Goal: Information Seeking & Learning: Learn about a topic

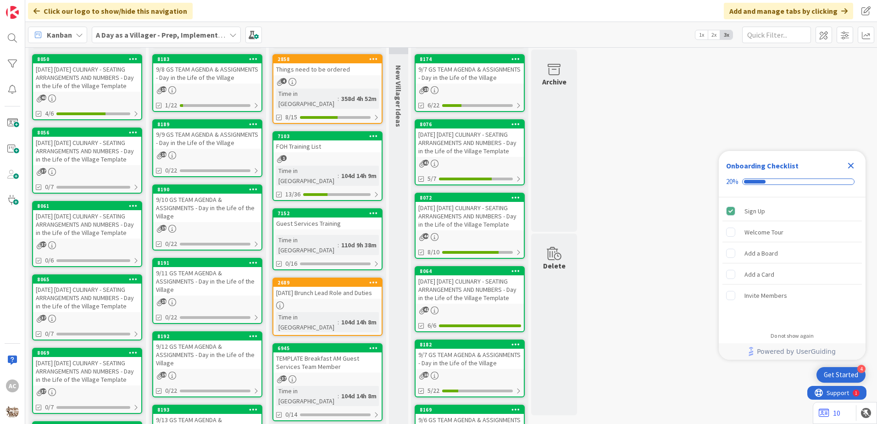
click at [103, 239] on div "9/10/25 WEDNESDAY CULINARY - SEATING ARRANGEMENTS AND NUMBERS - Day in the Life…" at bounding box center [87, 224] width 108 height 28
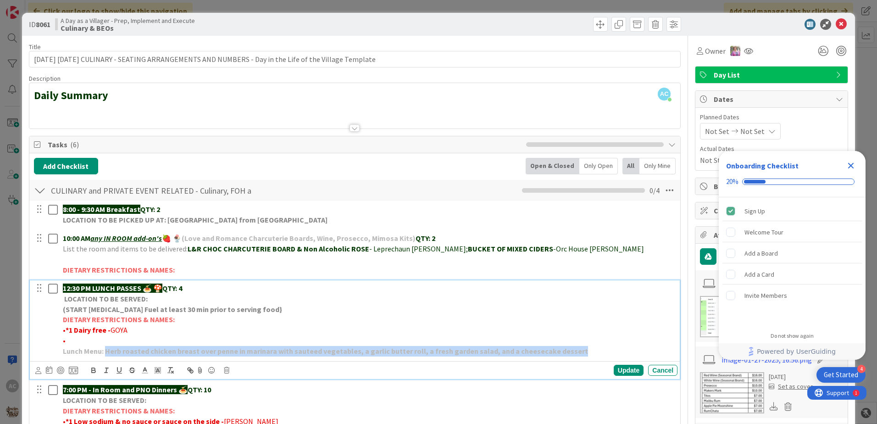
drag, startPoint x: 568, startPoint y: 350, endPoint x: 106, endPoint y: 349, distance: 461.4
click at [106, 349] on p "Lunch Menu: Herb roasted chicken breast over penne in marinara with sauteed veg…" at bounding box center [368, 351] width 611 height 11
copy strong "Herb roasted chicken breast over penne in marinara with sauteed vegetables, a g…"
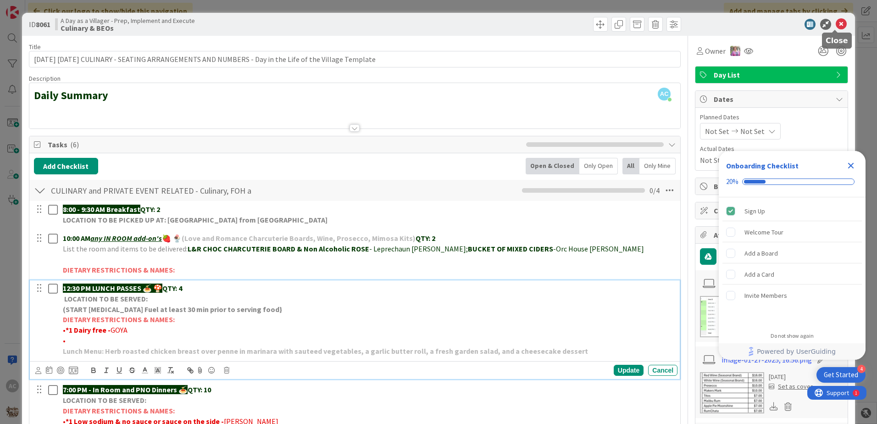
click at [836, 22] on icon at bounding box center [841, 24] width 11 height 11
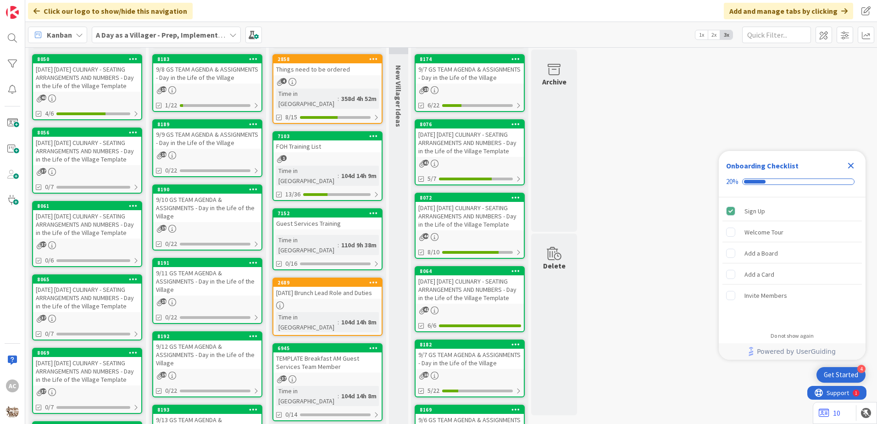
click at [97, 308] on div "9/11/25 THURSDAY CULINARY - SEATING ARRANGEMENTS AND NUMBERS - Day in the Life …" at bounding box center [87, 297] width 108 height 28
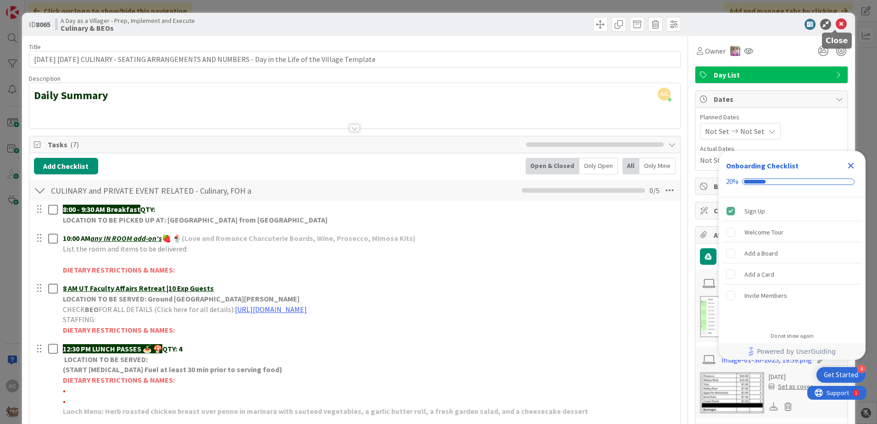
click at [836, 24] on icon at bounding box center [841, 24] width 11 height 11
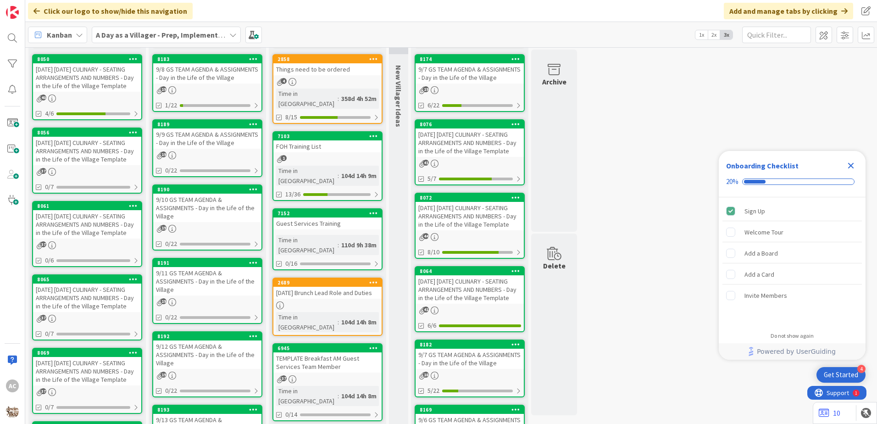
click at [108, 385] on div "9/12/25 FRIDAY CULINARY - SEATING ARRANGEMENTS AND NUMBERS - Day in the Life of…" at bounding box center [87, 371] width 108 height 28
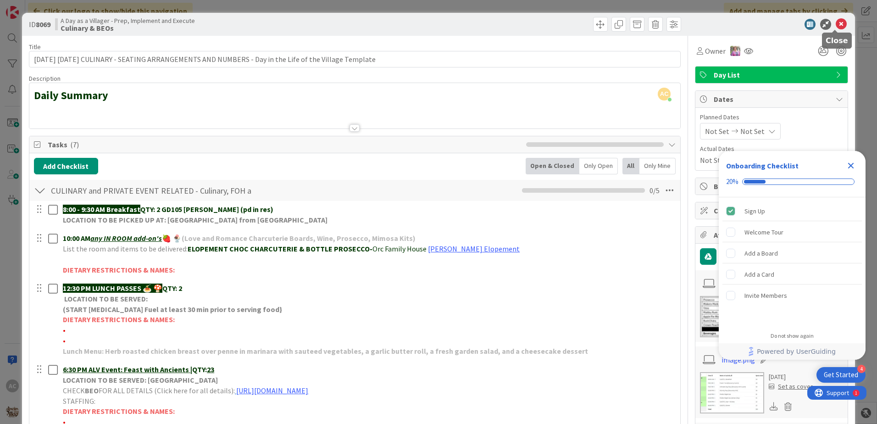
click at [836, 26] on icon at bounding box center [841, 24] width 11 height 11
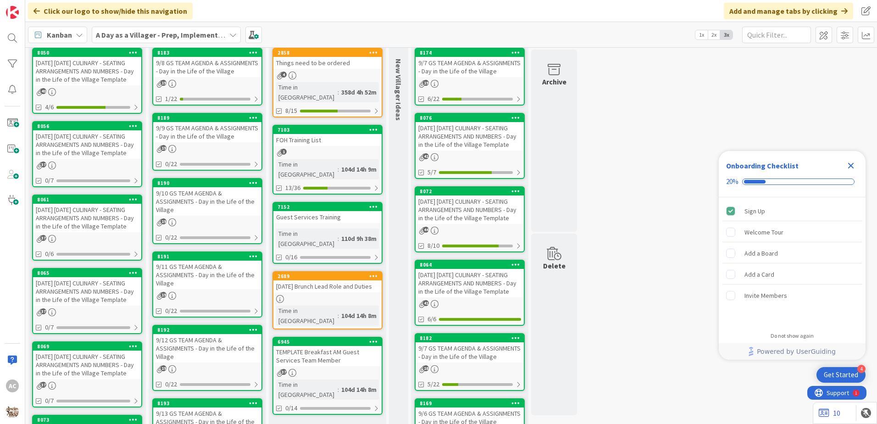
click at [106, 389] on div "37" at bounding box center [87, 386] width 108 height 8
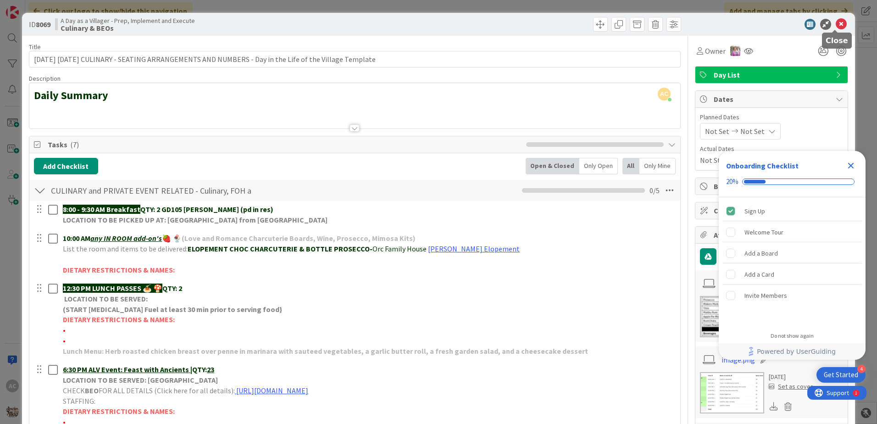
click at [836, 22] on icon at bounding box center [841, 24] width 11 height 11
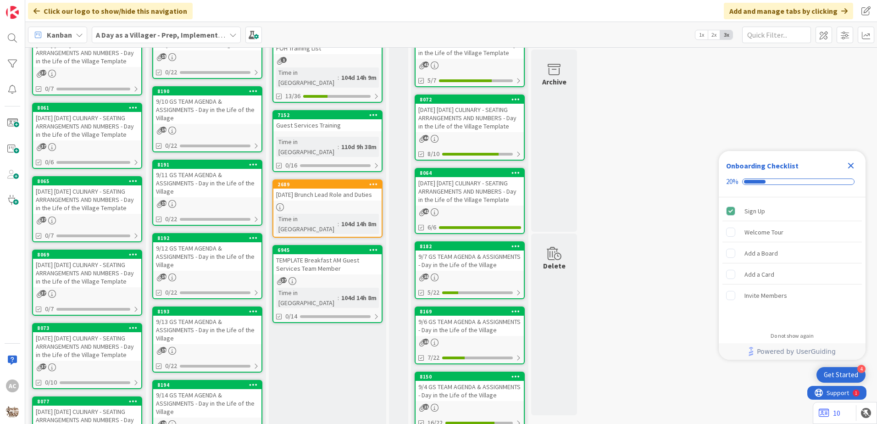
click at [110, 361] on div "9/13/25 SATURDAY CULINARY - SEATING ARRANGEMENTS AND NUMBERS - Day in the Life …" at bounding box center [87, 346] width 108 height 28
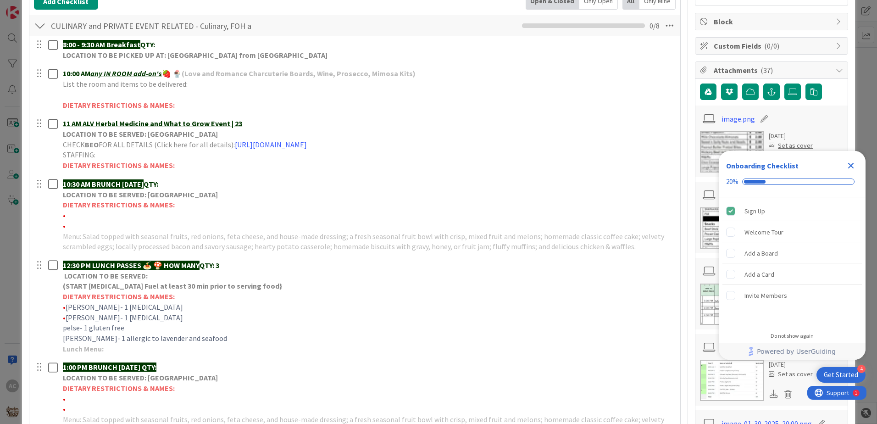
scroll to position [229, 0]
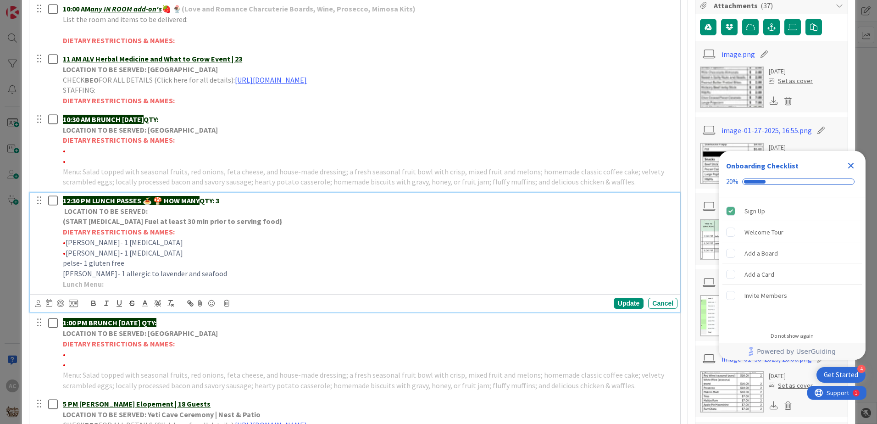
click at [168, 285] on p "Lunch Menu:" at bounding box center [368, 284] width 611 height 11
click at [614, 301] on div "Update" at bounding box center [629, 303] width 30 height 11
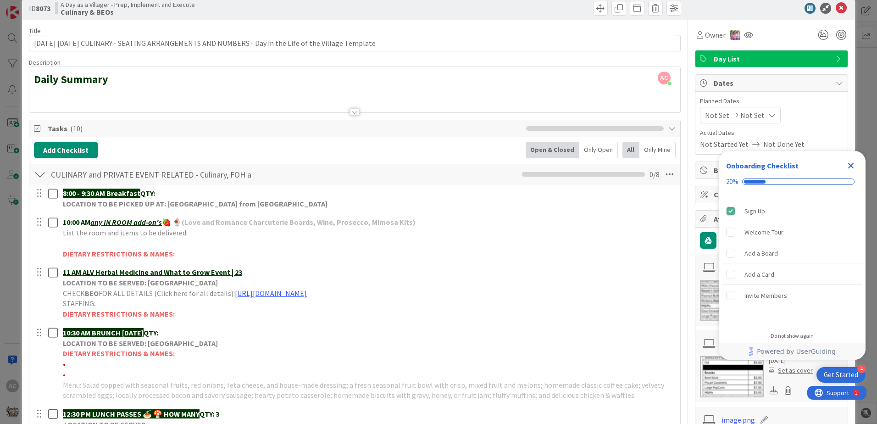
scroll to position [0, 0]
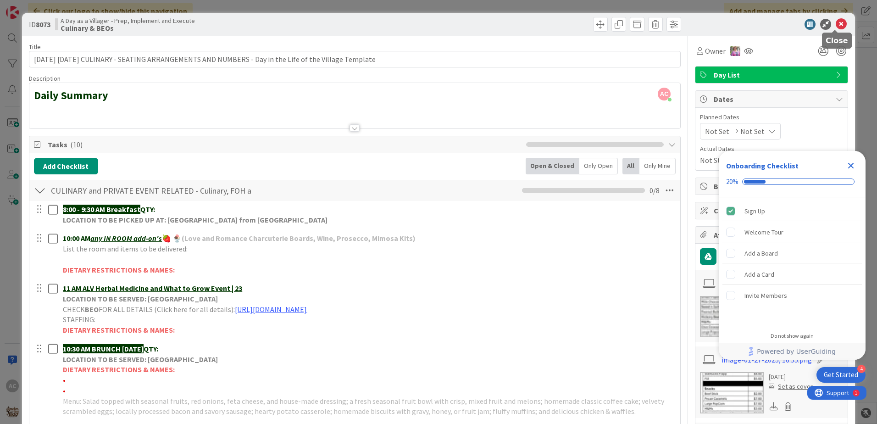
click at [836, 23] on icon at bounding box center [841, 24] width 11 height 11
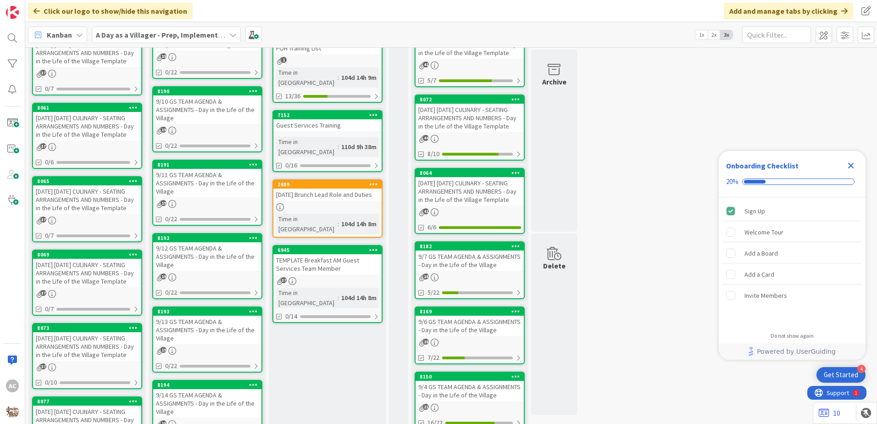
click at [125, 287] on div "9/12/25 FRIDAY CULINARY - SEATING ARRANGEMENTS AND NUMBERS - Day in the Life of…" at bounding box center [87, 273] width 108 height 28
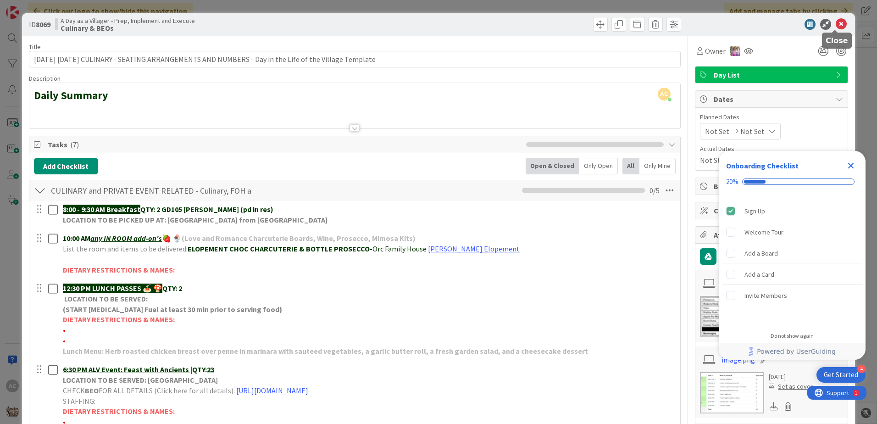
click at [836, 22] on icon at bounding box center [841, 24] width 11 height 11
